Goal: Task Accomplishment & Management: Manage account settings

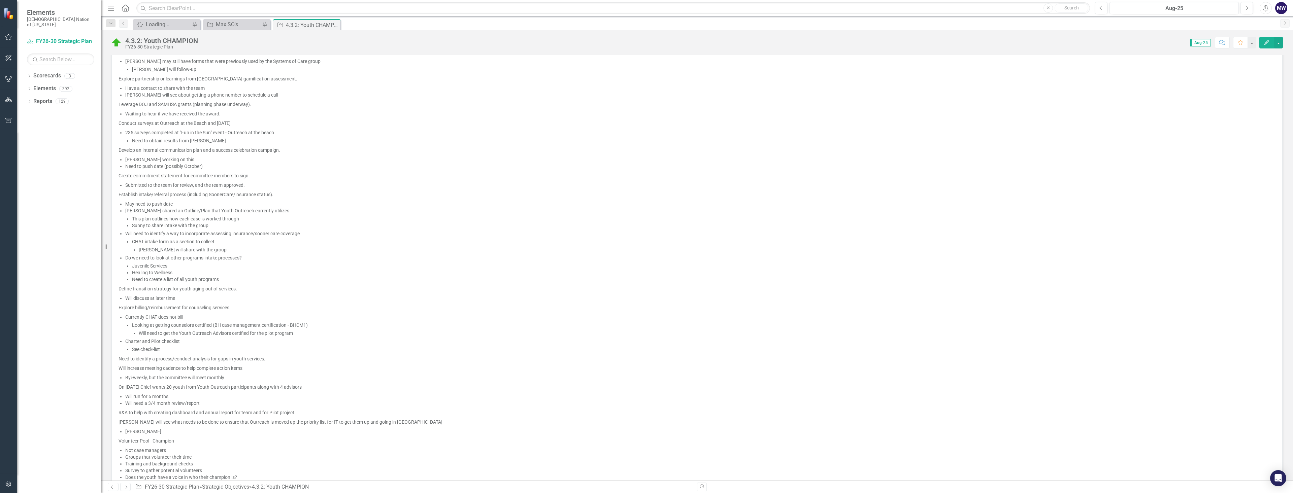
scroll to position [202, 0]
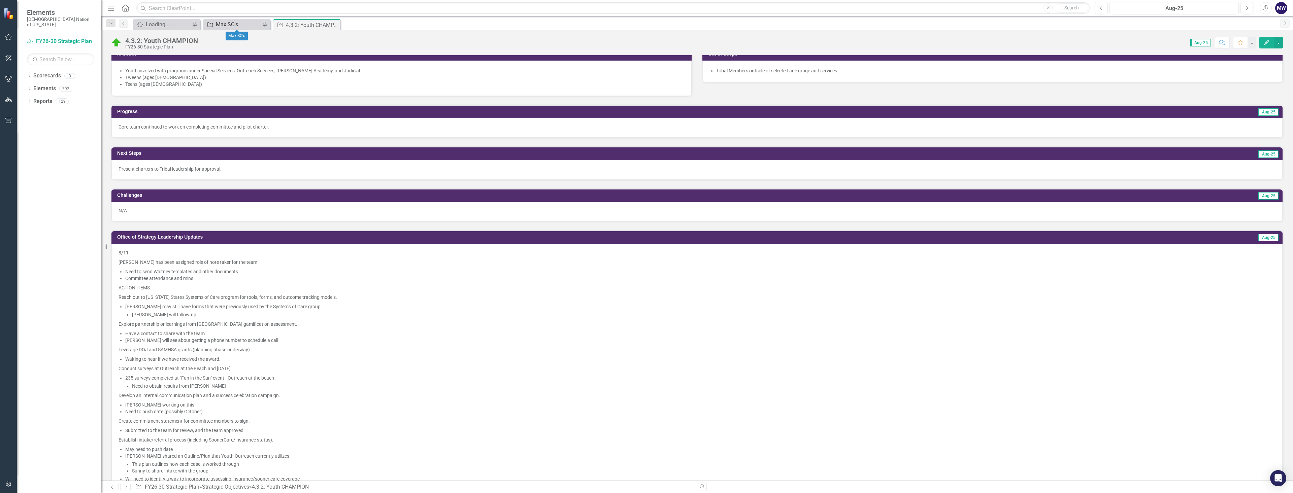
click at [245, 23] on div "Max SO's" at bounding box center [238, 24] width 44 height 8
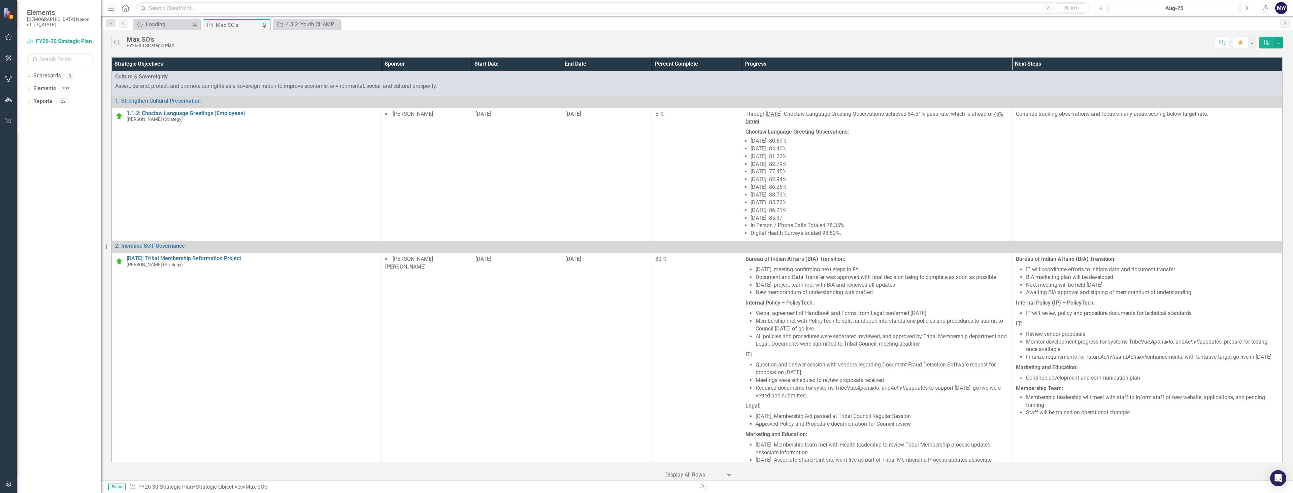
click at [1243, 8] on button "Next" at bounding box center [1246, 8] width 12 height 12
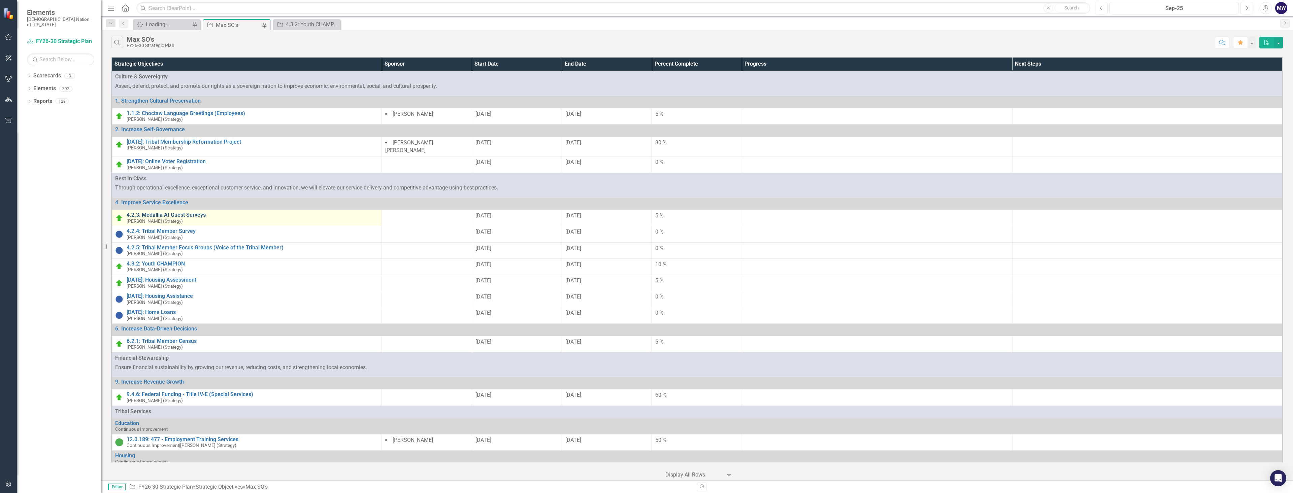
click at [173, 212] on link "4.2.3: Medallia AI Guest Surveys" at bounding box center [252, 215] width 251 height 6
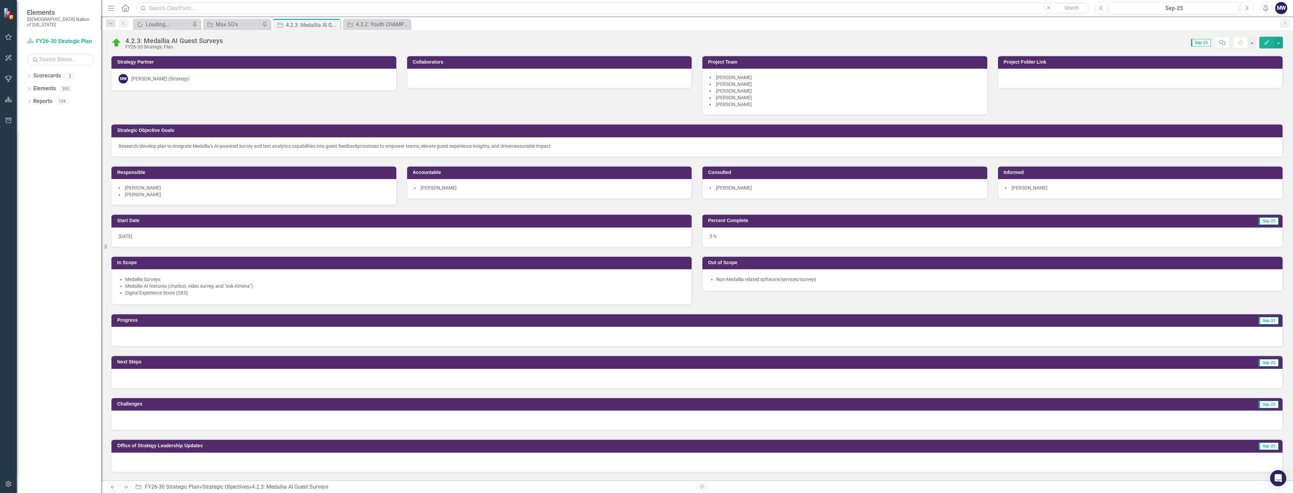
scroll to position [34, 0]
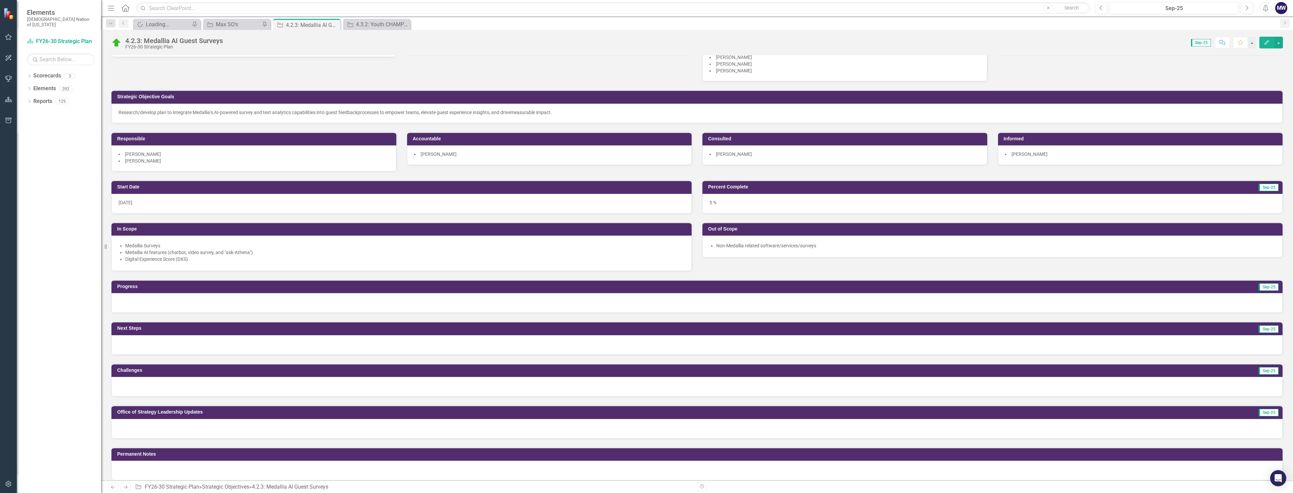
click at [172, 262] on li "Digital Experience Score (DXS)" at bounding box center [404, 259] width 559 height 7
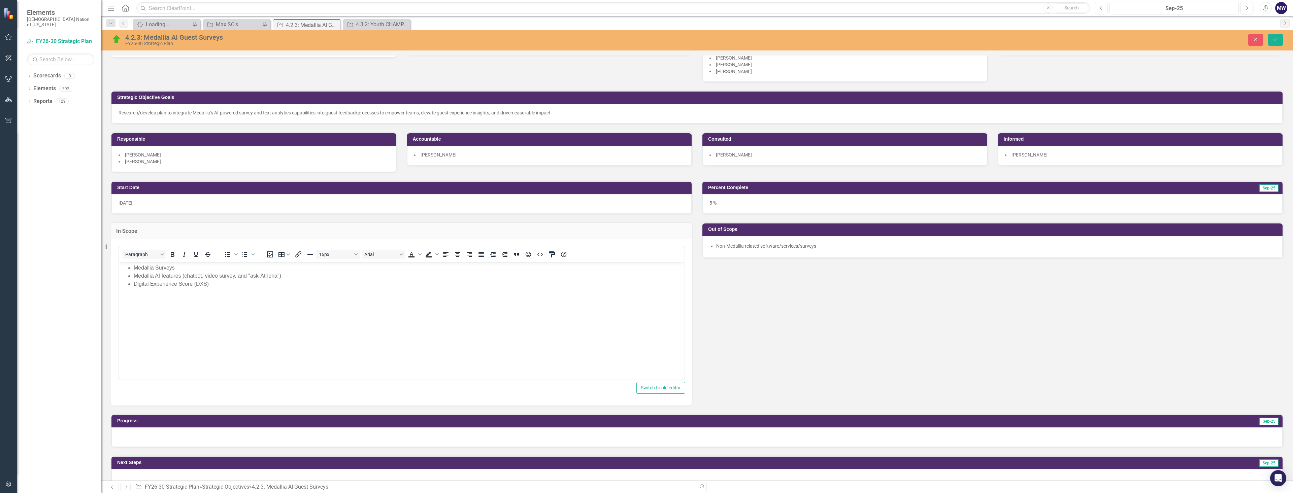
scroll to position [0, 0]
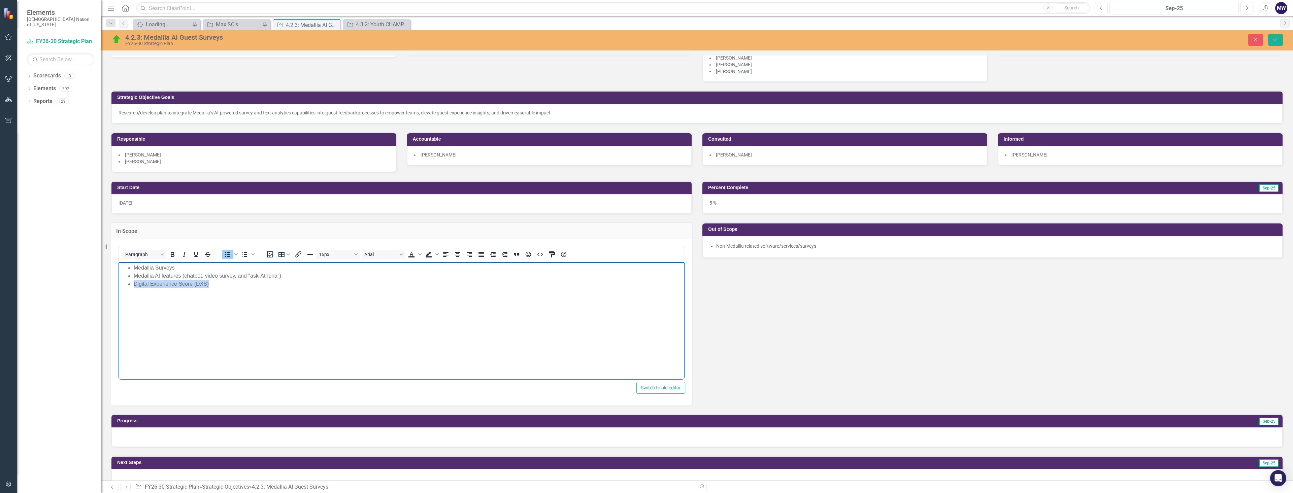
drag, startPoint x: 211, startPoint y: 282, endPoint x: 135, endPoint y: 281, distance: 75.8
click at [135, 281] on li "Digital Experience Score (DXS)" at bounding box center [408, 284] width 549 height 8
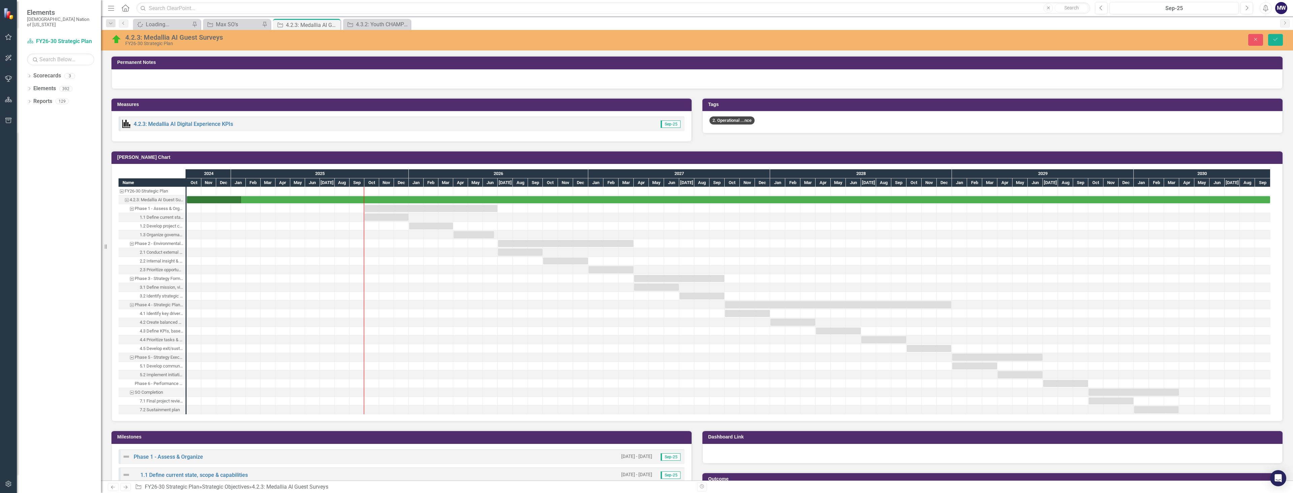
scroll to position [572, 0]
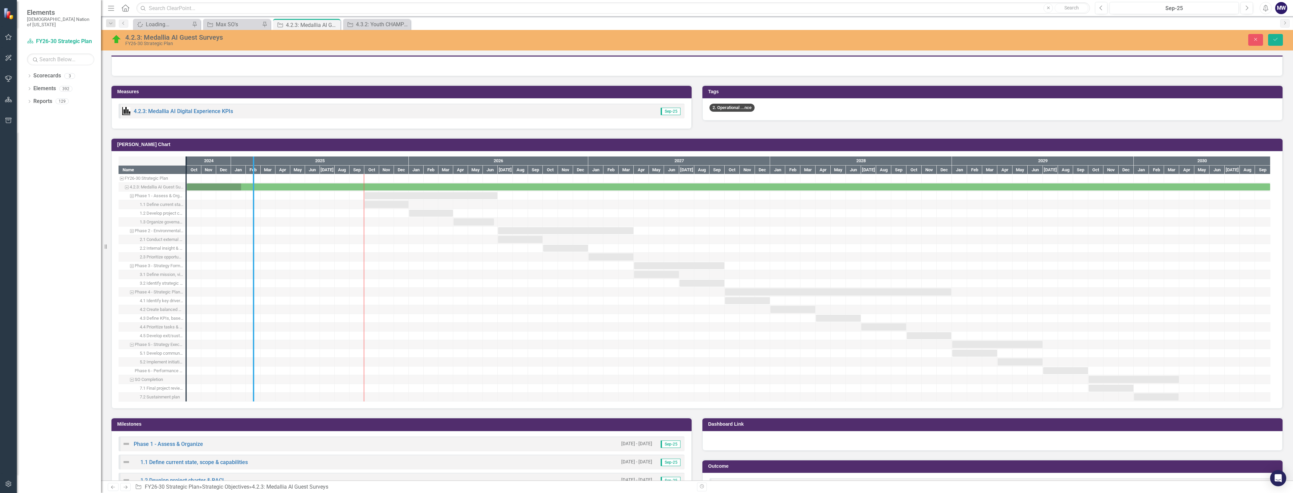
drag, startPoint x: 186, startPoint y: 328, endPoint x: 255, endPoint y: 322, distance: 69.3
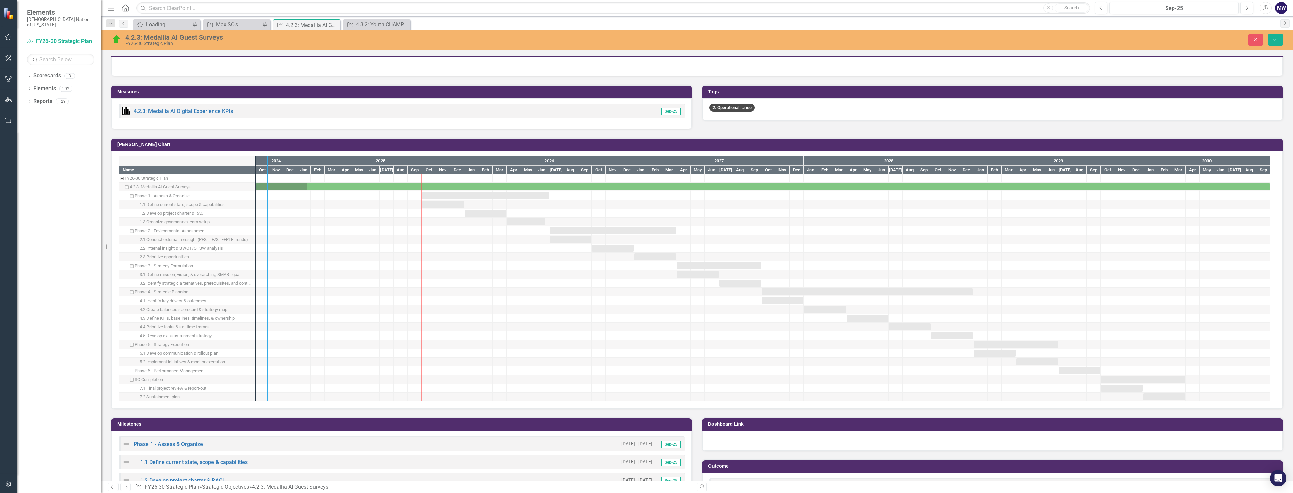
drag, startPoint x: 257, startPoint y: 366, endPoint x: 293, endPoint y: 361, distance: 36.7
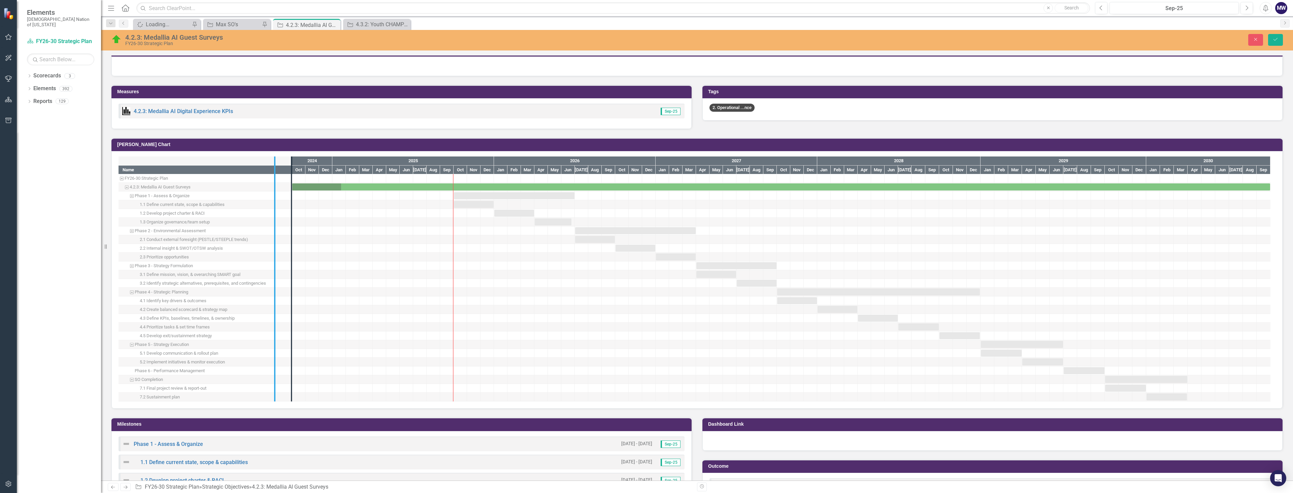
drag, startPoint x: 293, startPoint y: 363, endPoint x: 276, endPoint y: 364, distance: 16.9
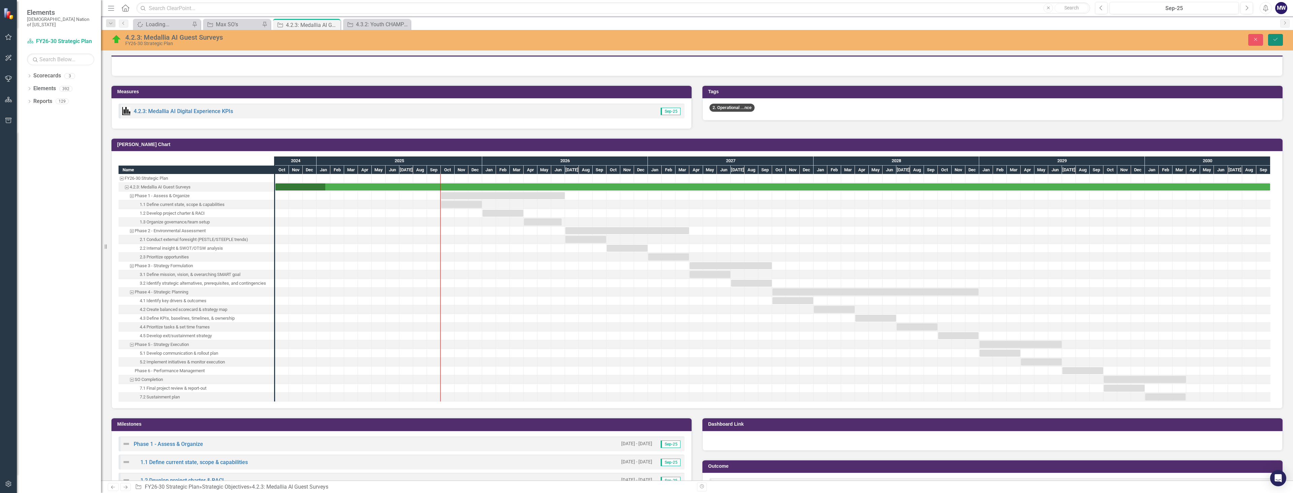
click at [1274, 40] on icon "Save" at bounding box center [1275, 39] width 6 height 5
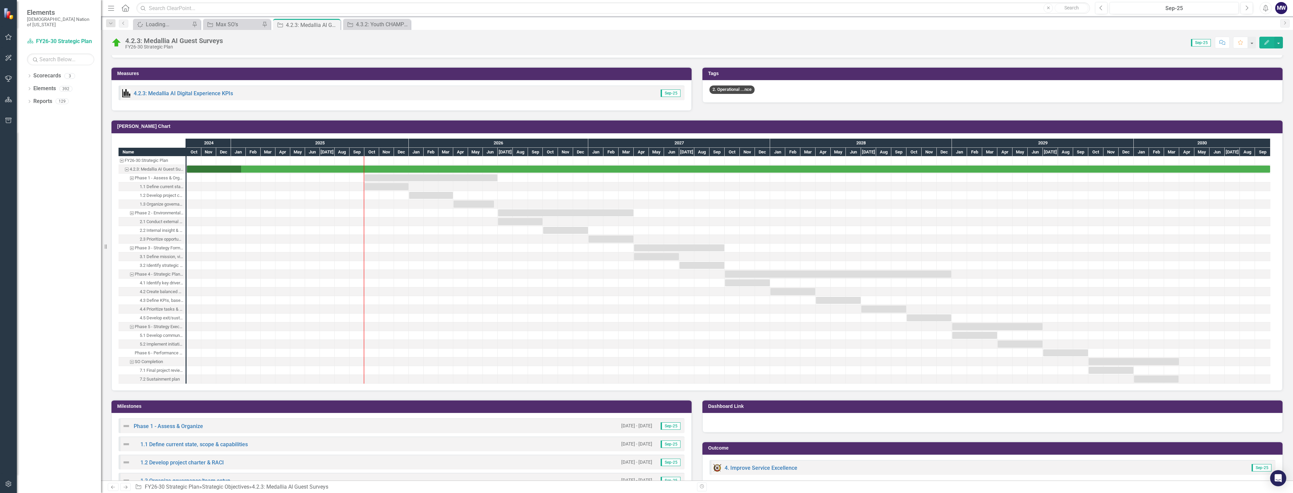
scroll to position [471, 0]
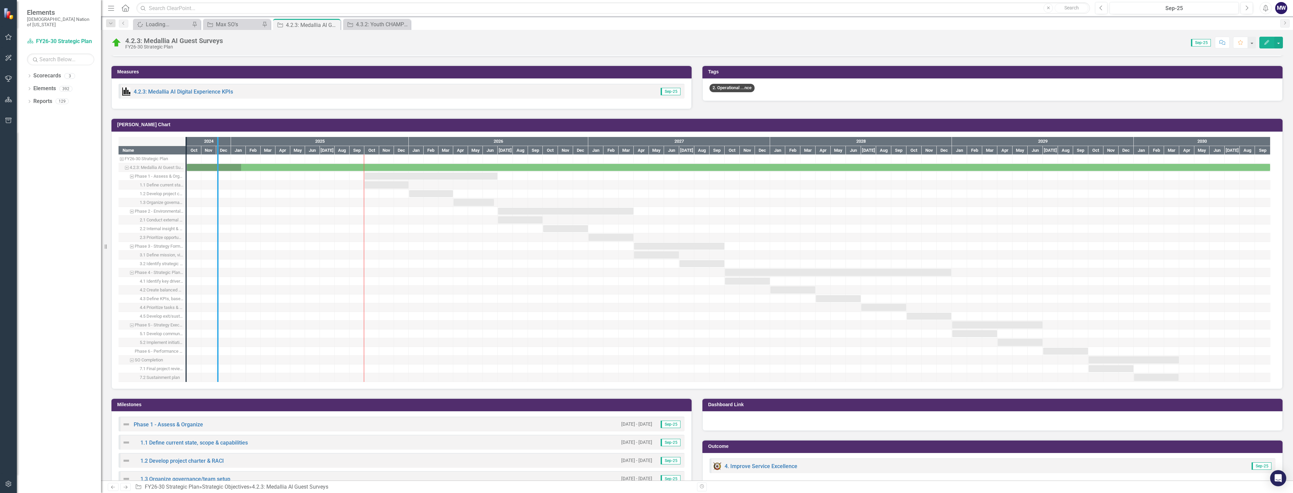
drag, startPoint x: 187, startPoint y: 297, endPoint x: 224, endPoint y: 298, distance: 37.7
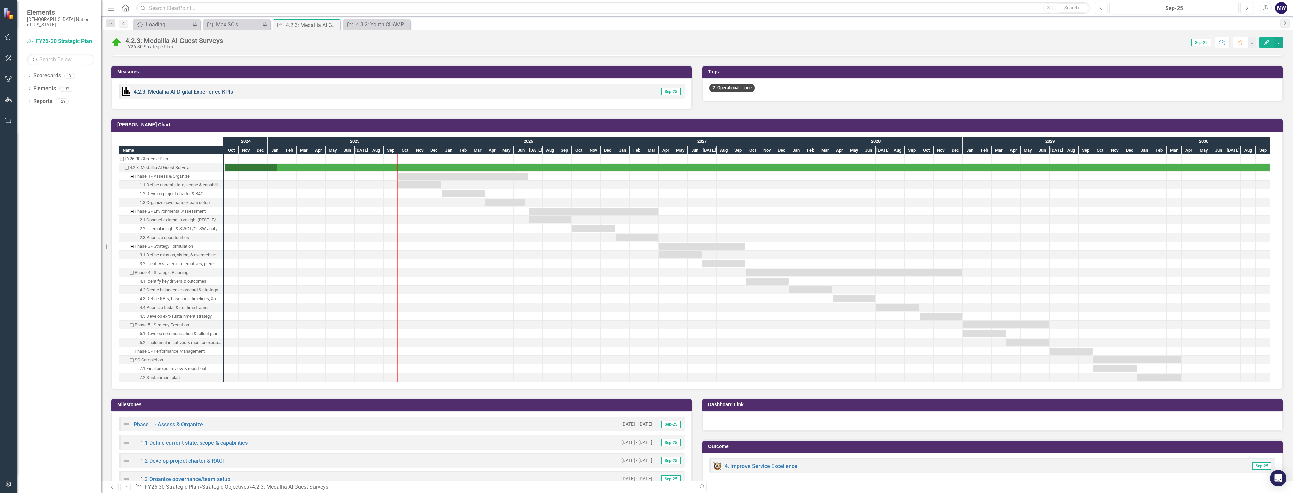
click at [222, 91] on link "4.2.3: Medallia AI Digital Experience KPIs" at bounding box center [183, 92] width 99 height 6
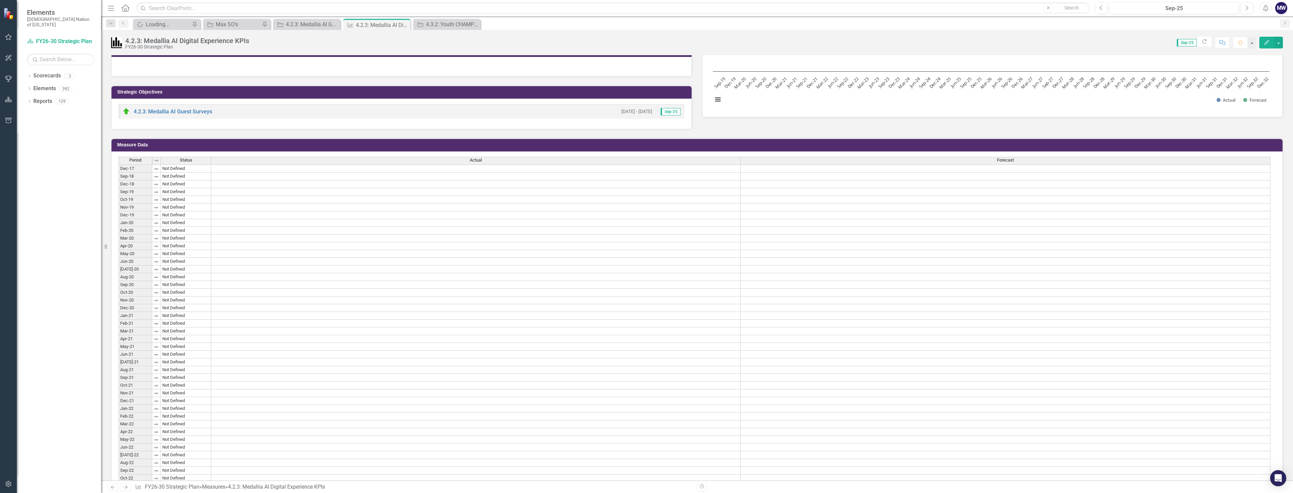
scroll to position [34, 0]
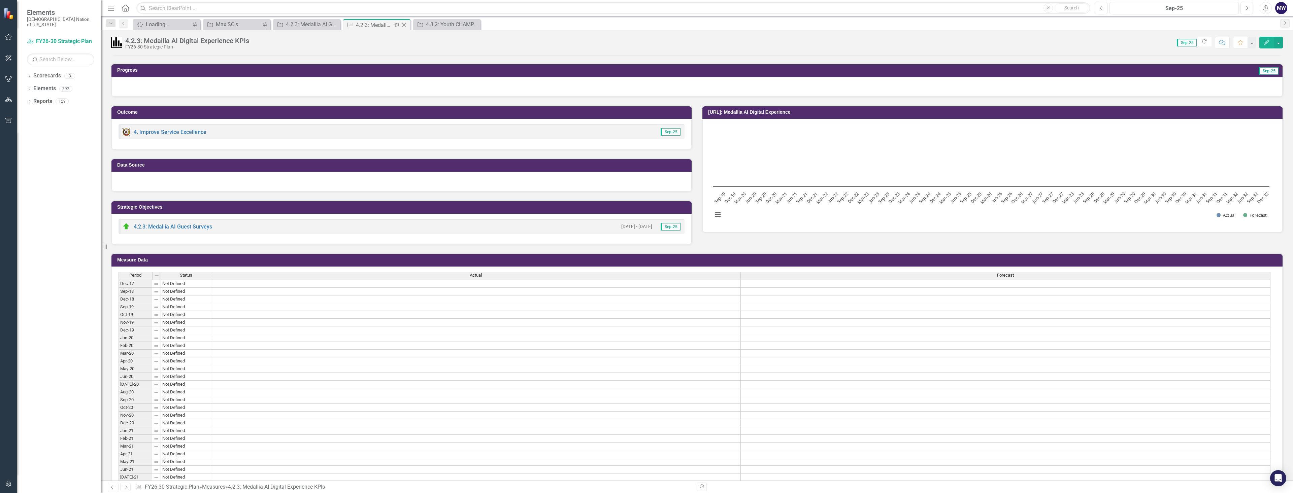
click at [403, 25] on icon "Close" at bounding box center [404, 24] width 7 height 5
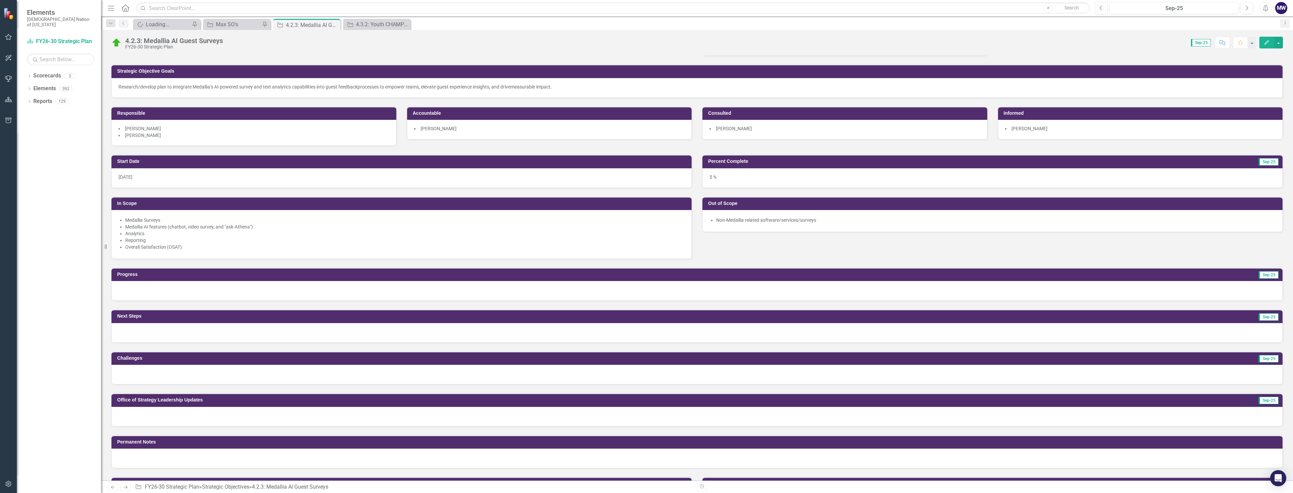
scroll to position [34, 0]
